Goal: Task Accomplishment & Management: Manage account settings

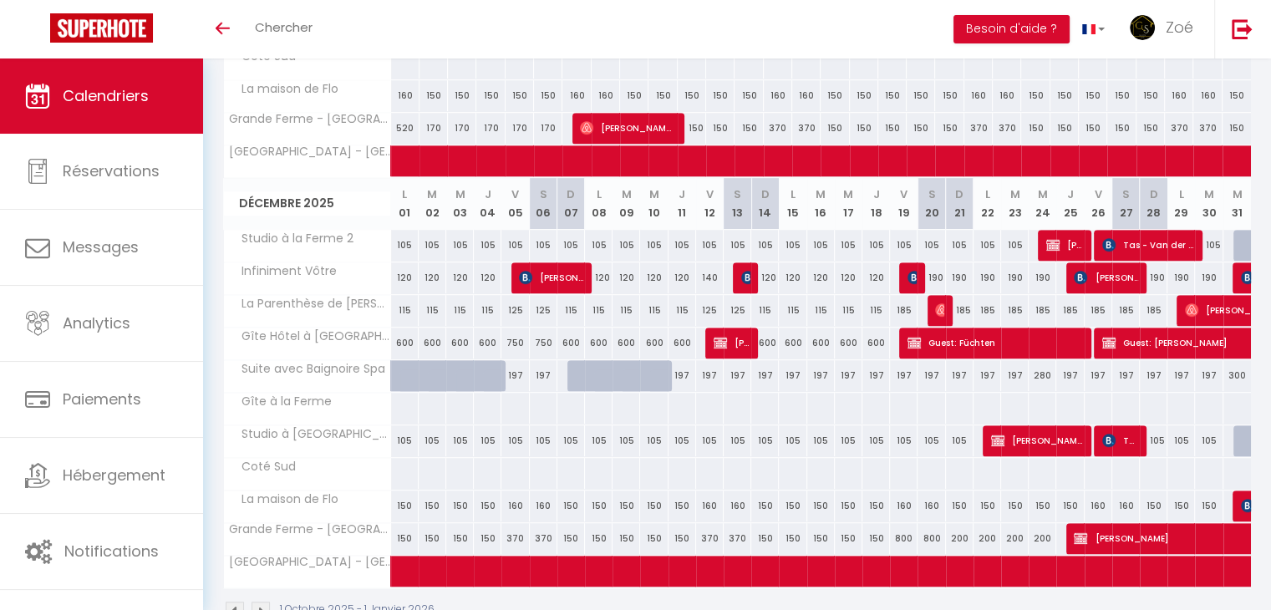
scroll to position [979, 0]
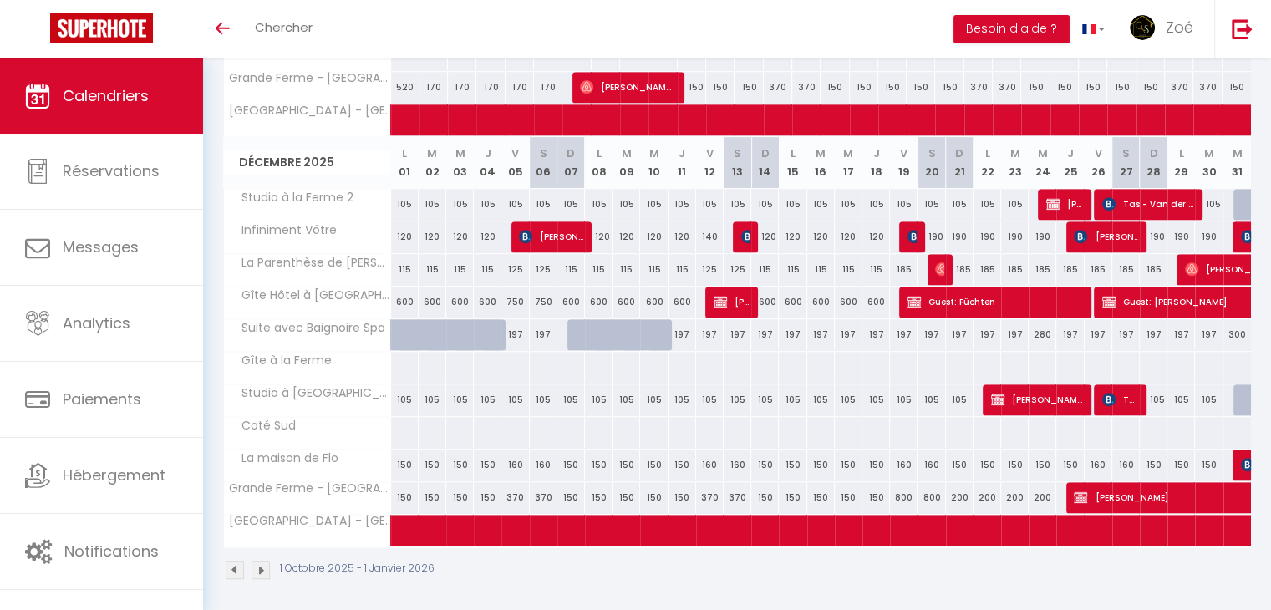
click at [1117, 274] on div "185" at bounding box center [1126, 269] width 28 height 31
type input "185"
type input "[PERSON_NAME] 27 Décembre 2025"
type input "Dim 28 Décembre 2025"
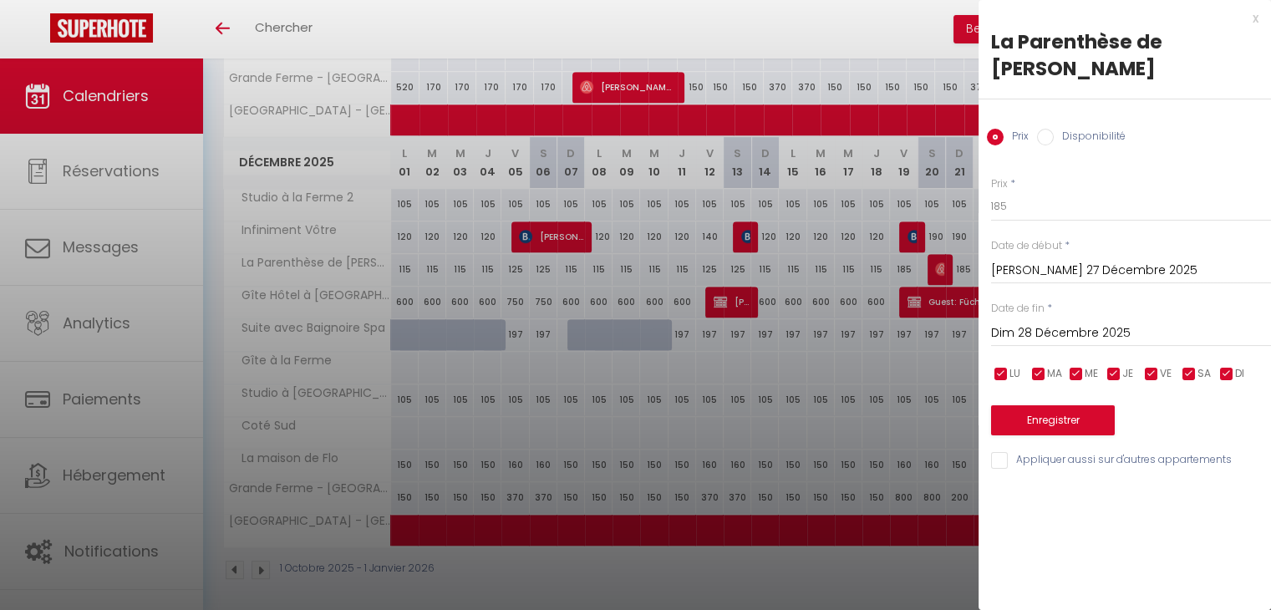
click at [1049, 129] on input "Disponibilité" at bounding box center [1045, 137] width 17 height 17
radio input "true"
radio input "false"
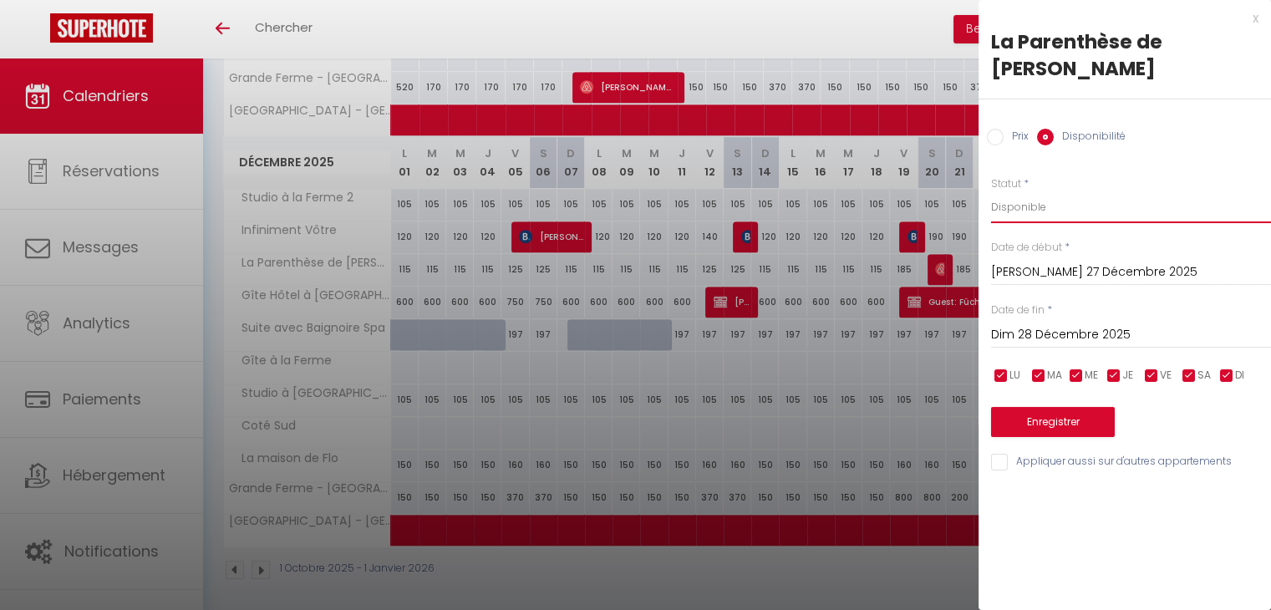
click at [1048, 191] on select "Disponible Indisponible" at bounding box center [1131, 207] width 280 height 32
select select "0"
click at [991, 191] on select "Disponible Indisponible" at bounding box center [1131, 207] width 280 height 32
click at [1109, 324] on input "Dim 28 Décembre 2025" at bounding box center [1131, 335] width 280 height 22
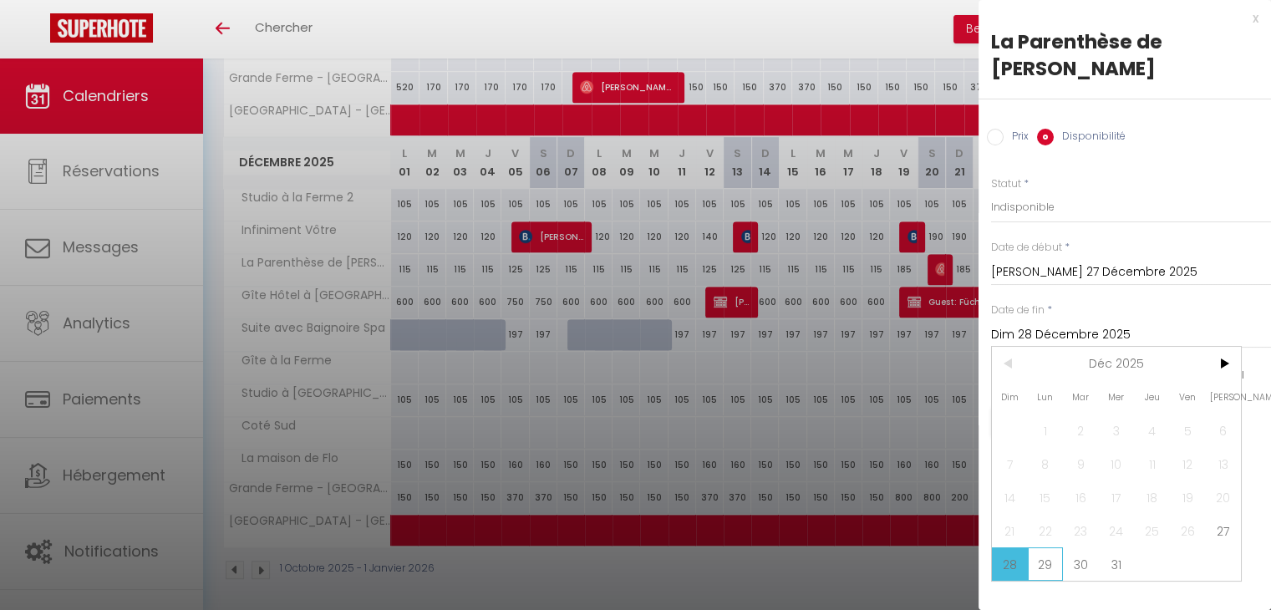
click at [1045, 547] on span "29" at bounding box center [1046, 563] width 36 height 33
type input "Lun 29 Décembre 2025"
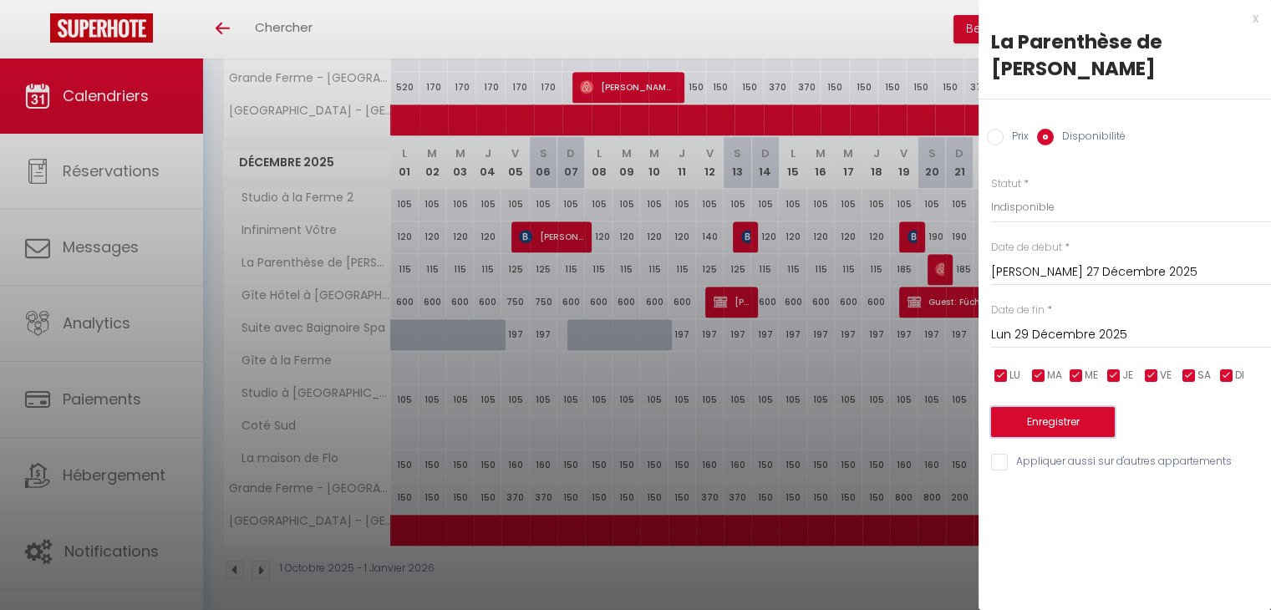
click at [1060, 407] on button "Enregistrer" at bounding box center [1053, 422] width 124 height 30
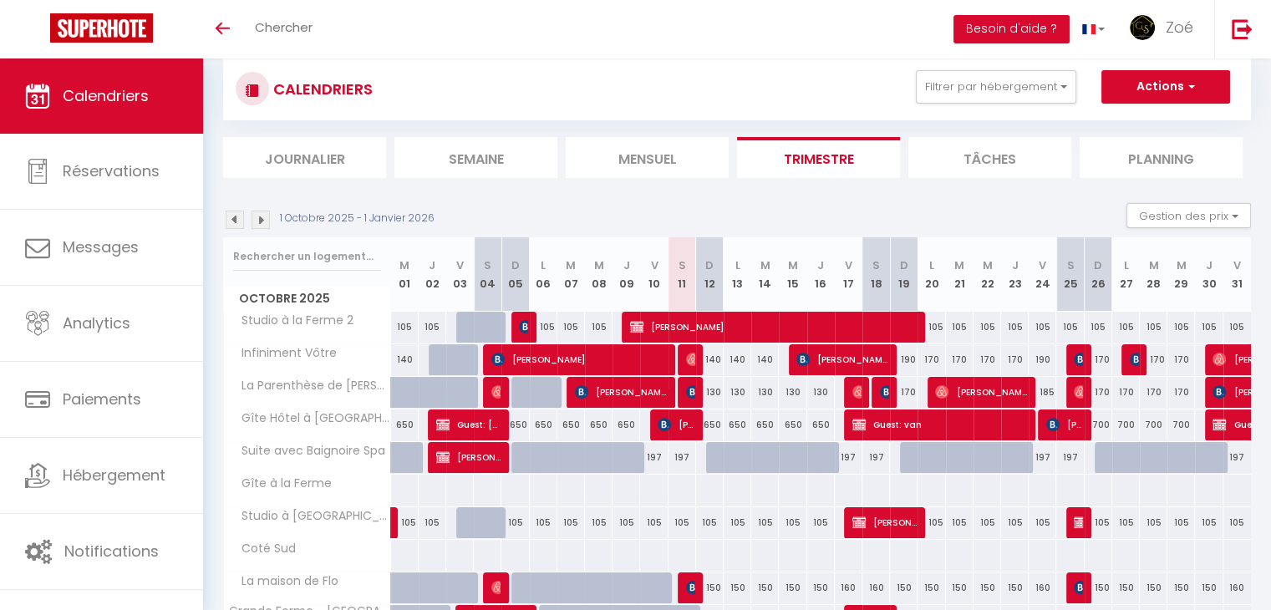
scroll to position [0, 0]
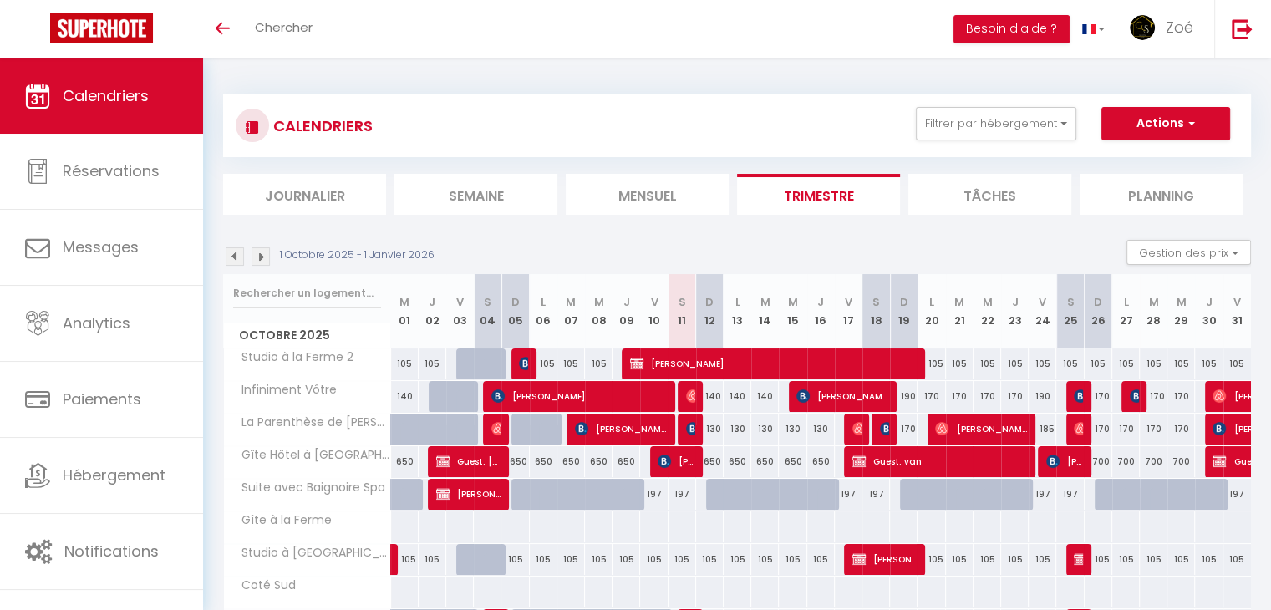
click at [264, 260] on img at bounding box center [260, 256] width 18 height 18
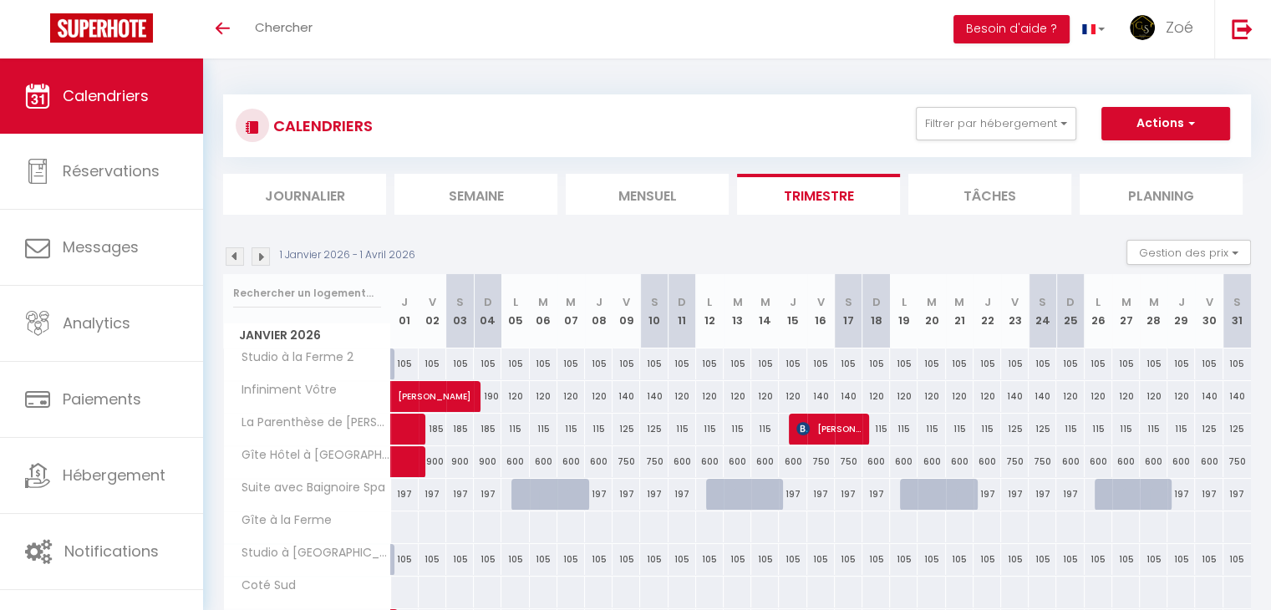
scroll to position [89, 0]
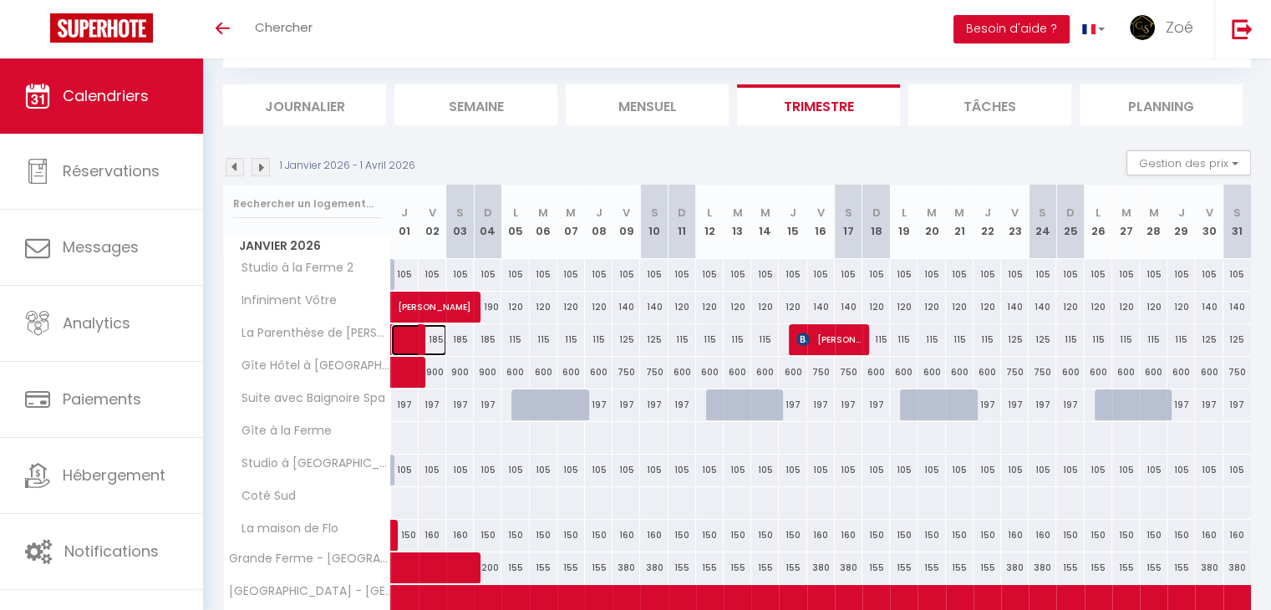
click at [436, 338] on span at bounding box center [427, 340] width 38 height 32
select select "OK"
select select "0"
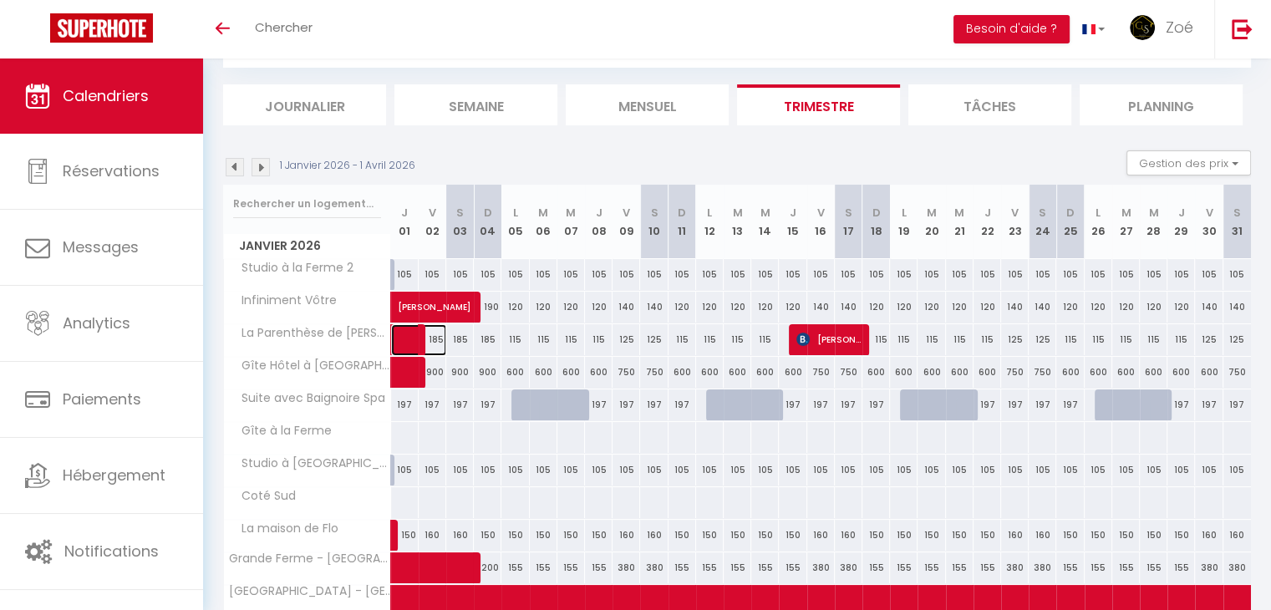
select select "1"
select select
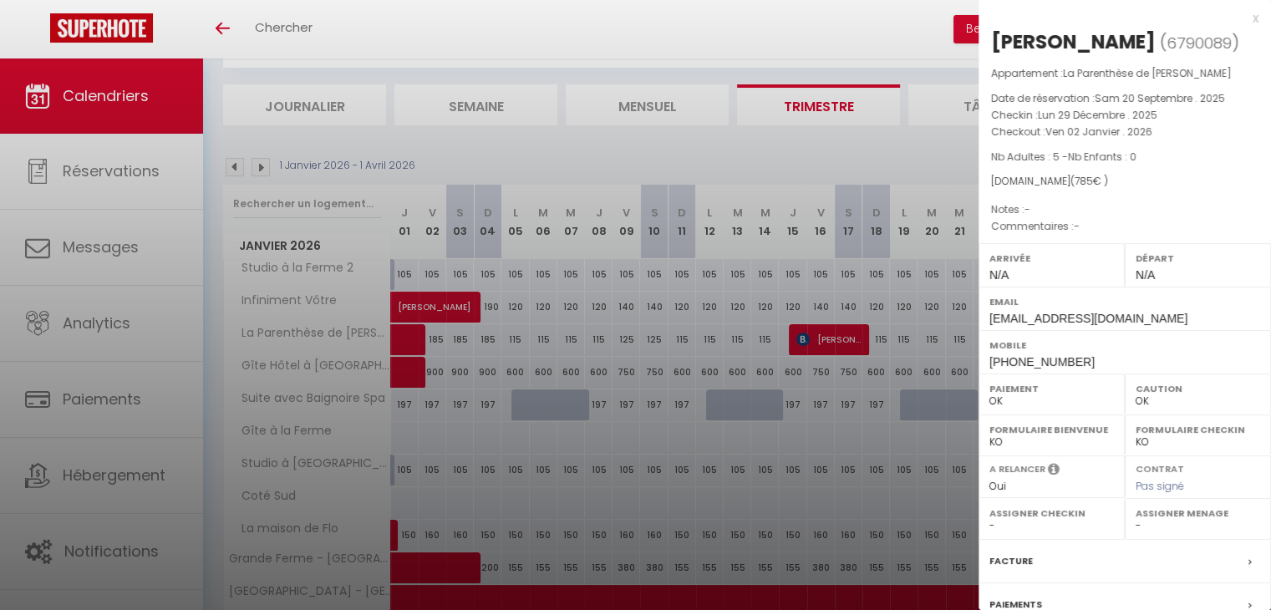
click at [546, 144] on div at bounding box center [635, 305] width 1271 height 610
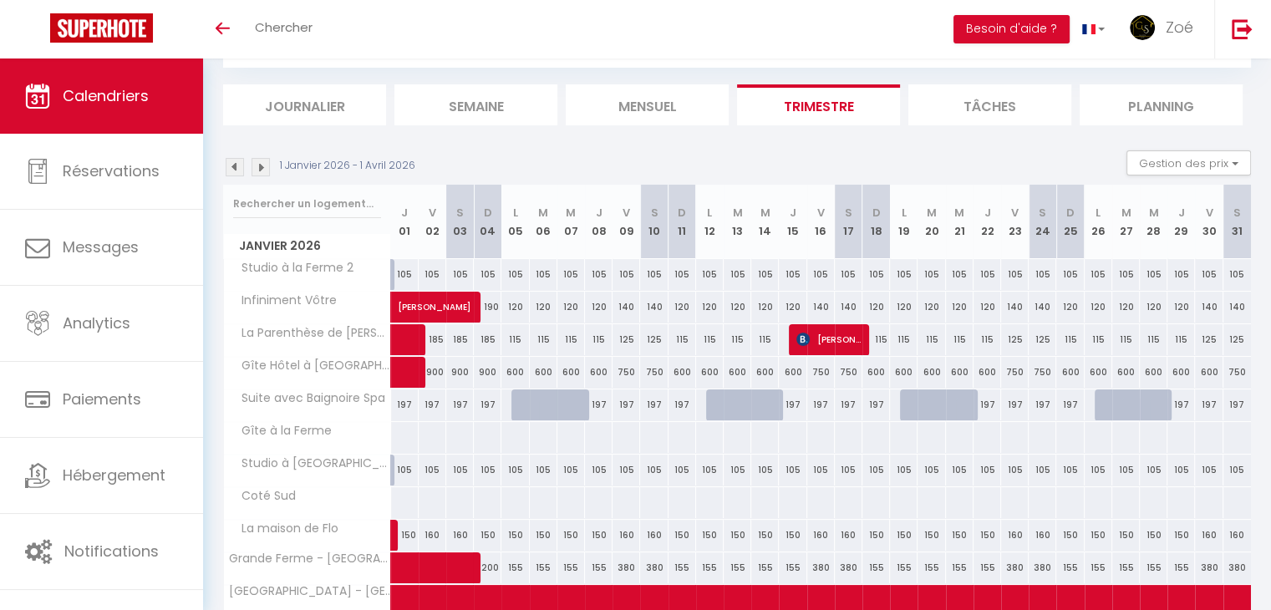
click at [459, 339] on div "185" at bounding box center [460, 339] width 28 height 31
select select "1"
type input "[PERSON_NAME] 03 Janvier 2026"
type input "Dim 04 Janvier 2026"
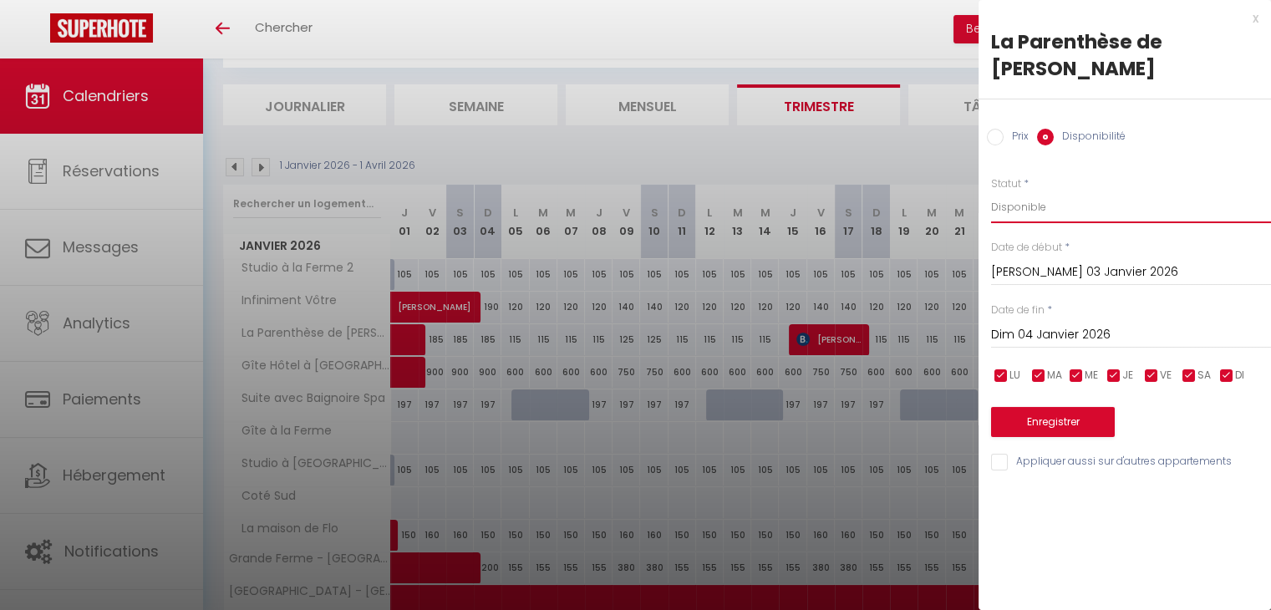
click at [1043, 191] on select "Disponible Indisponible" at bounding box center [1131, 207] width 280 height 32
select select "0"
click at [991, 191] on select "Disponible Indisponible" at bounding box center [1131, 207] width 280 height 32
click at [1043, 261] on input "[PERSON_NAME] 03 Janvier 2026" at bounding box center [1131, 272] width 280 height 22
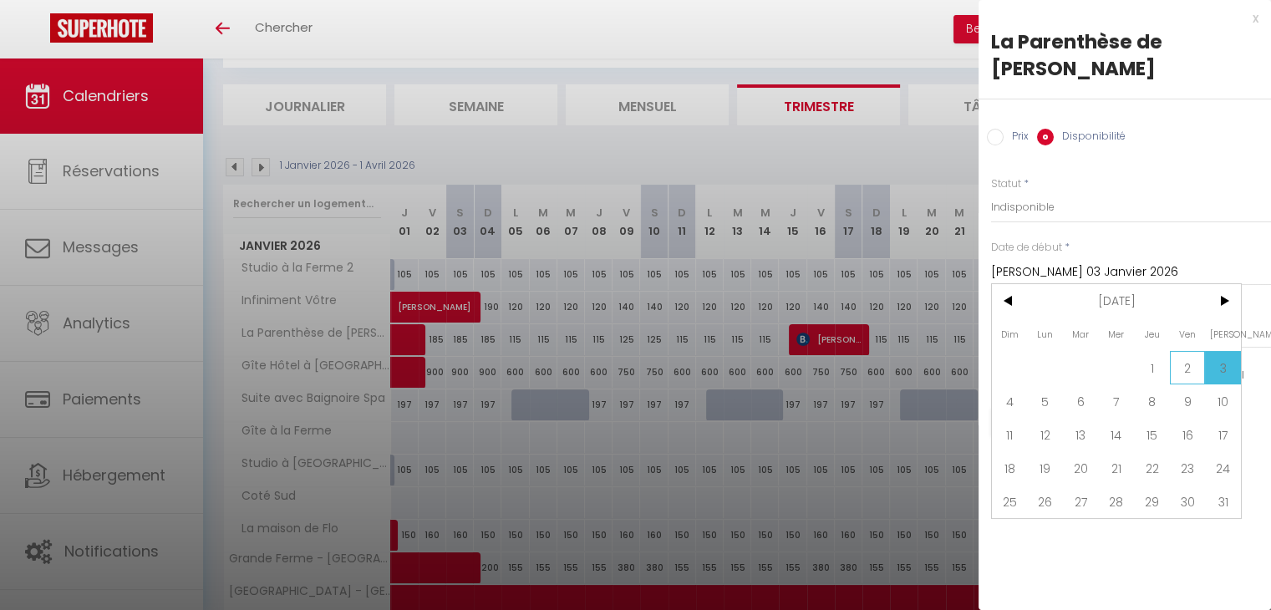
click at [1187, 351] on span "2" at bounding box center [1188, 367] width 36 height 33
type input "Ven 02 Janvier 2026"
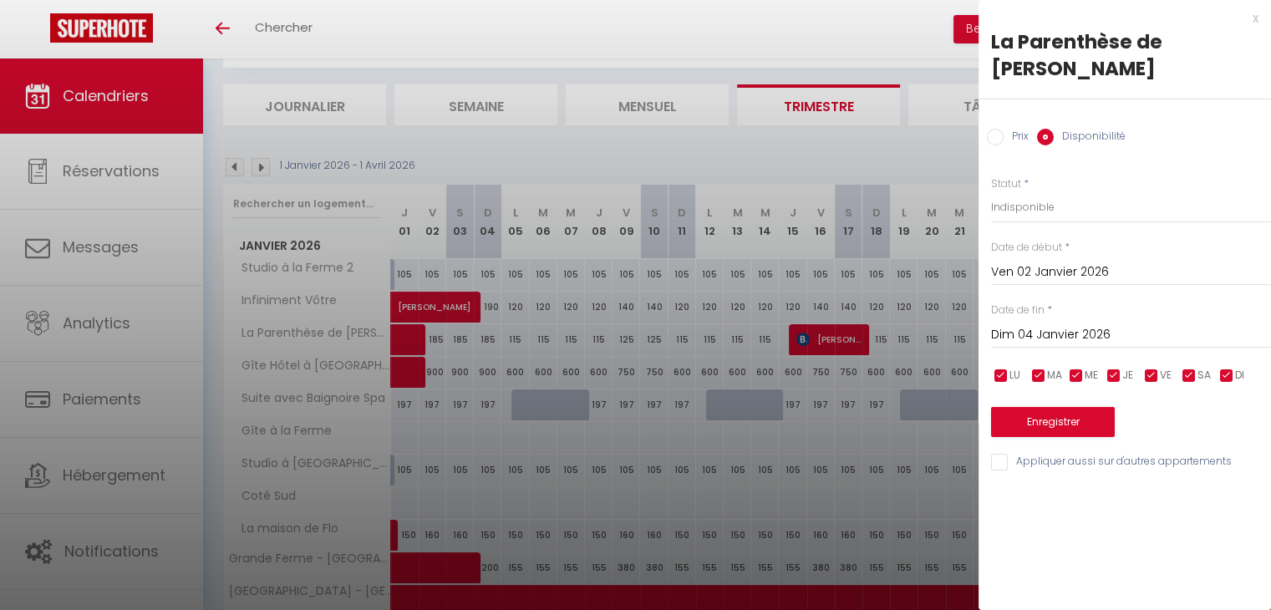
click at [1088, 324] on input "Dim 04 Janvier 2026" at bounding box center [1131, 335] width 280 height 22
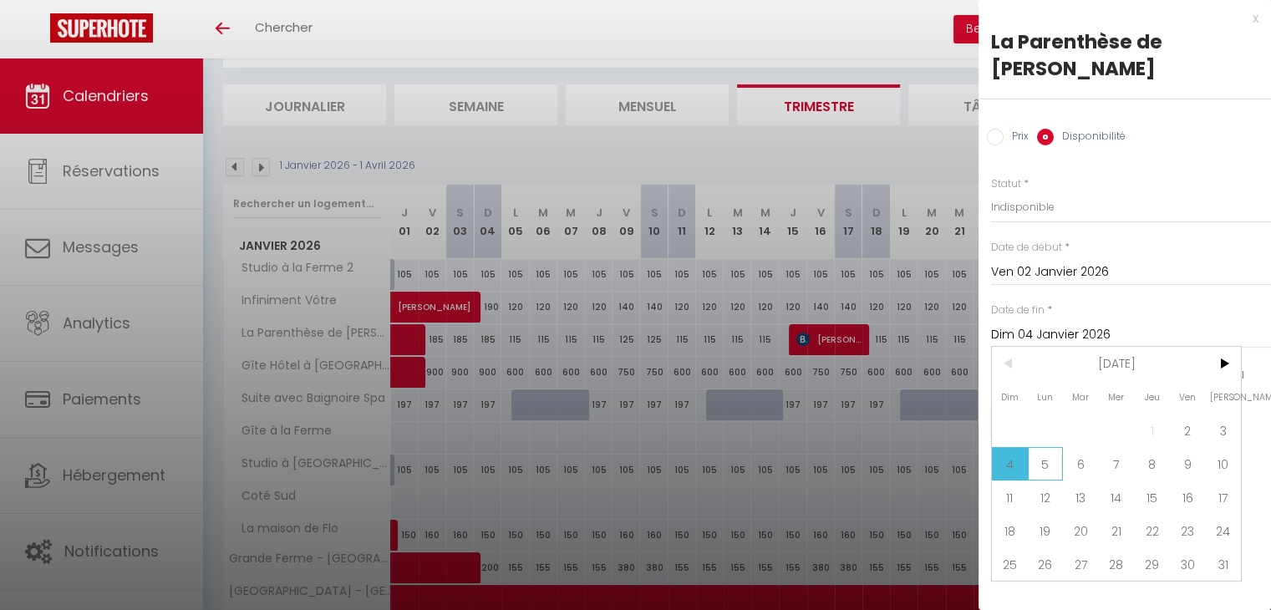
click at [1033, 447] on span "5" at bounding box center [1046, 463] width 36 height 33
type input "Lun 05 Janvier 2026"
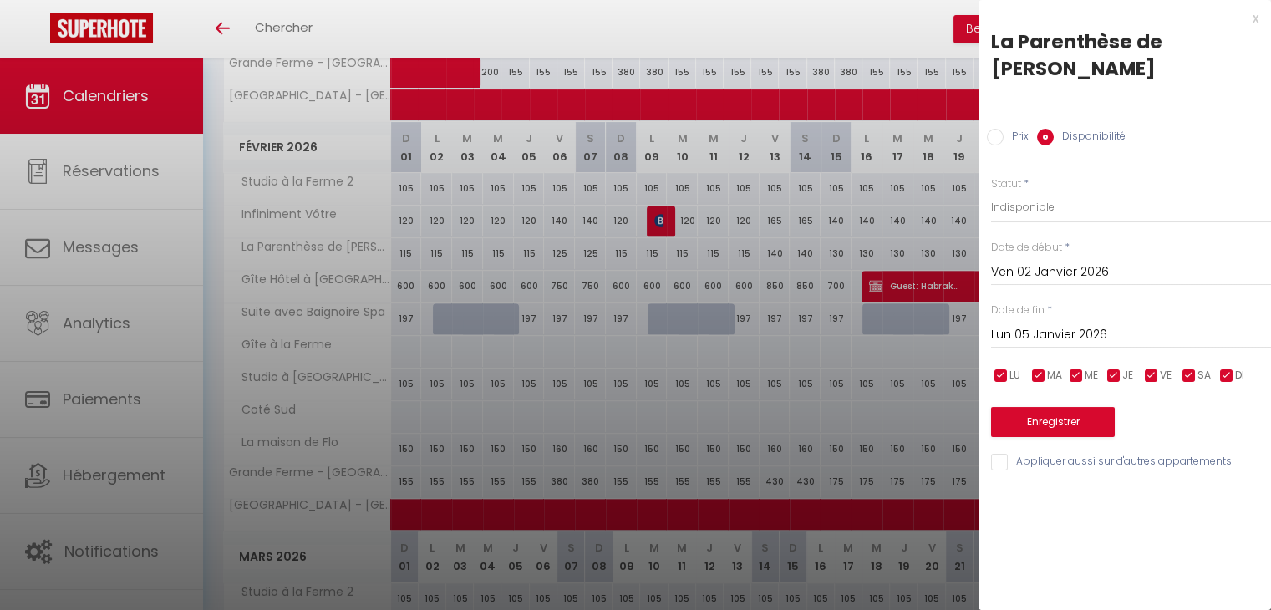
scroll to position [597, 0]
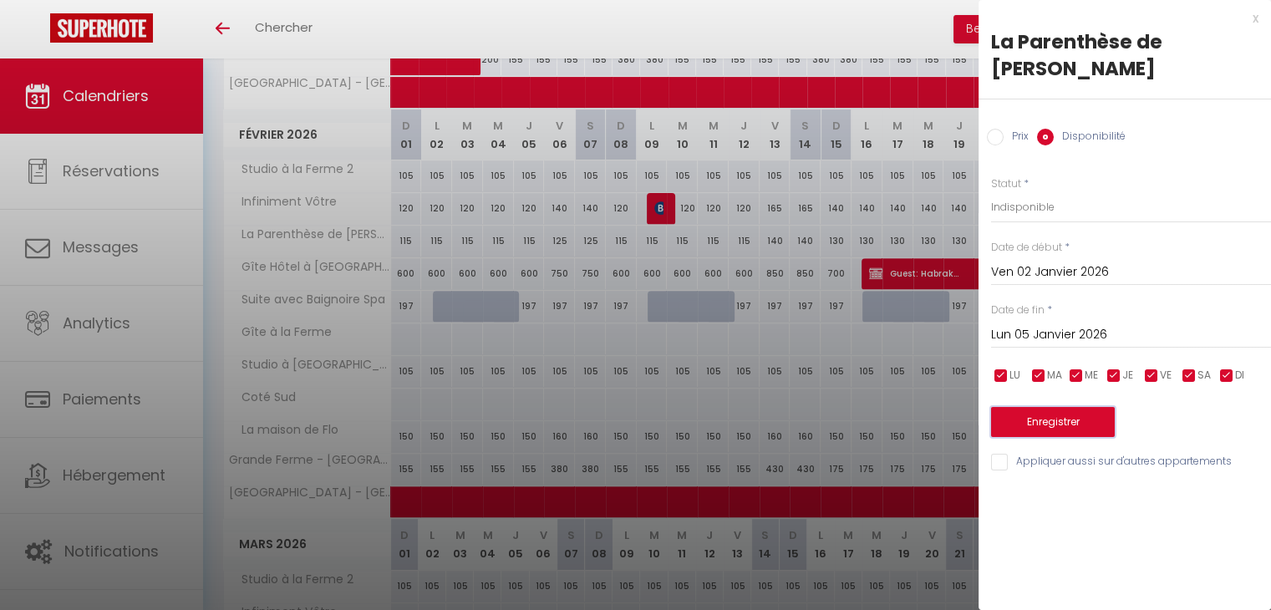
click at [1055, 407] on button "Enregistrer" at bounding box center [1053, 422] width 124 height 30
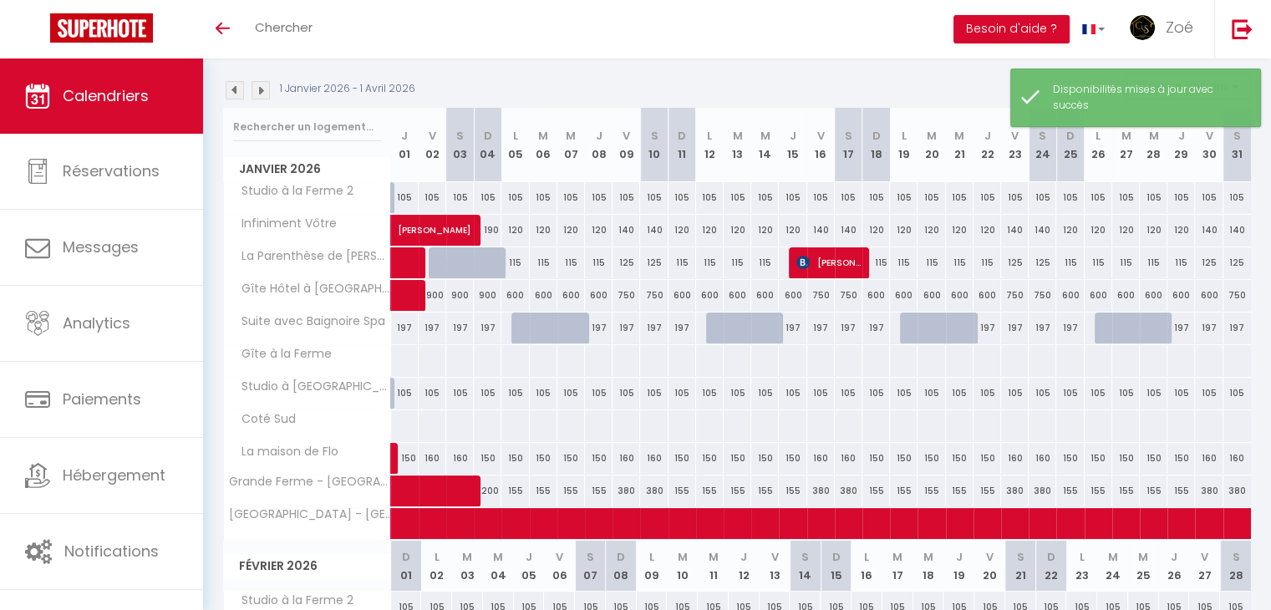
scroll to position [160, 0]
